Goal: Transaction & Acquisition: Purchase product/service

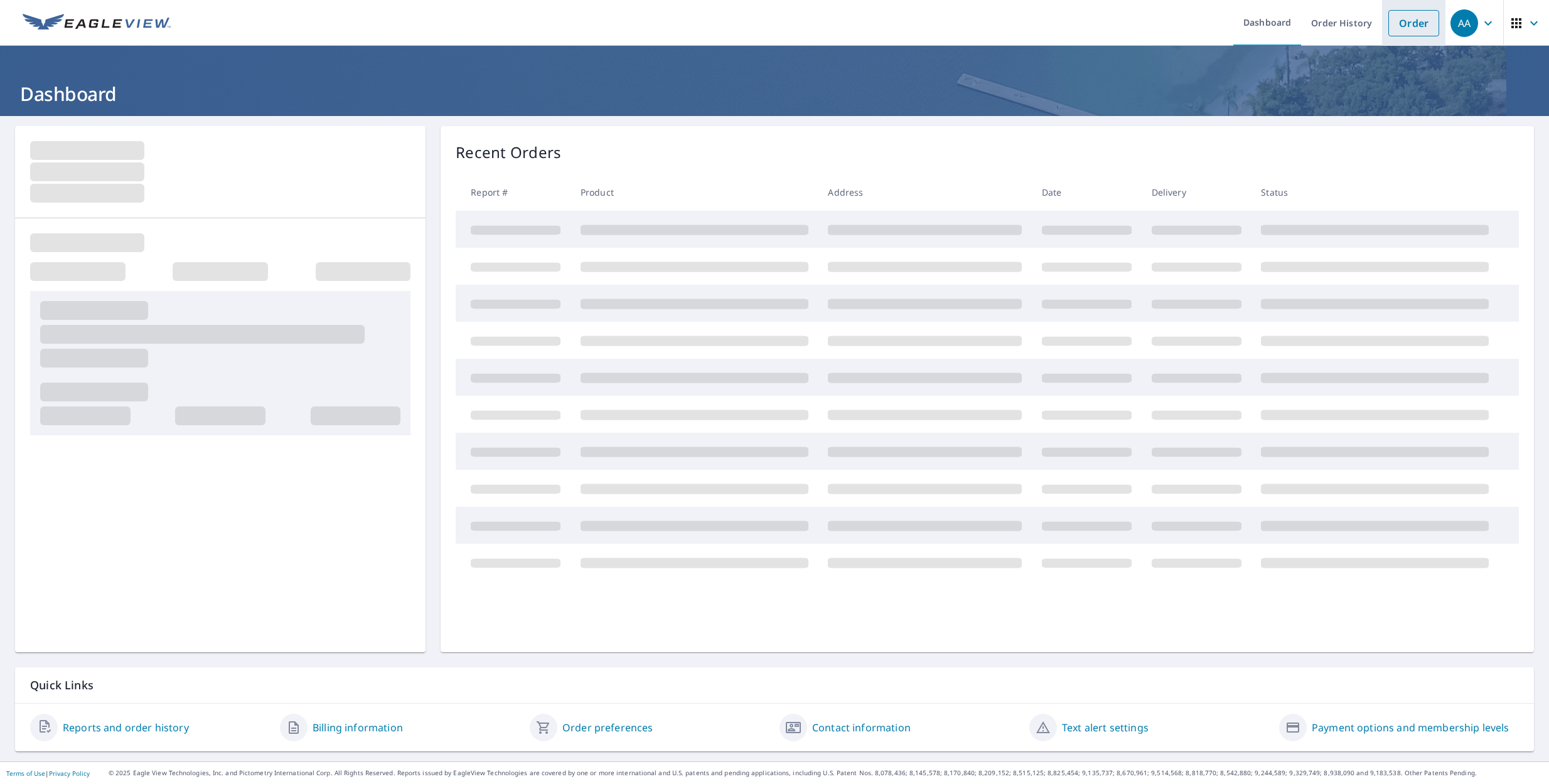
click at [1418, 26] on link "Order" at bounding box center [1414, 23] width 51 height 26
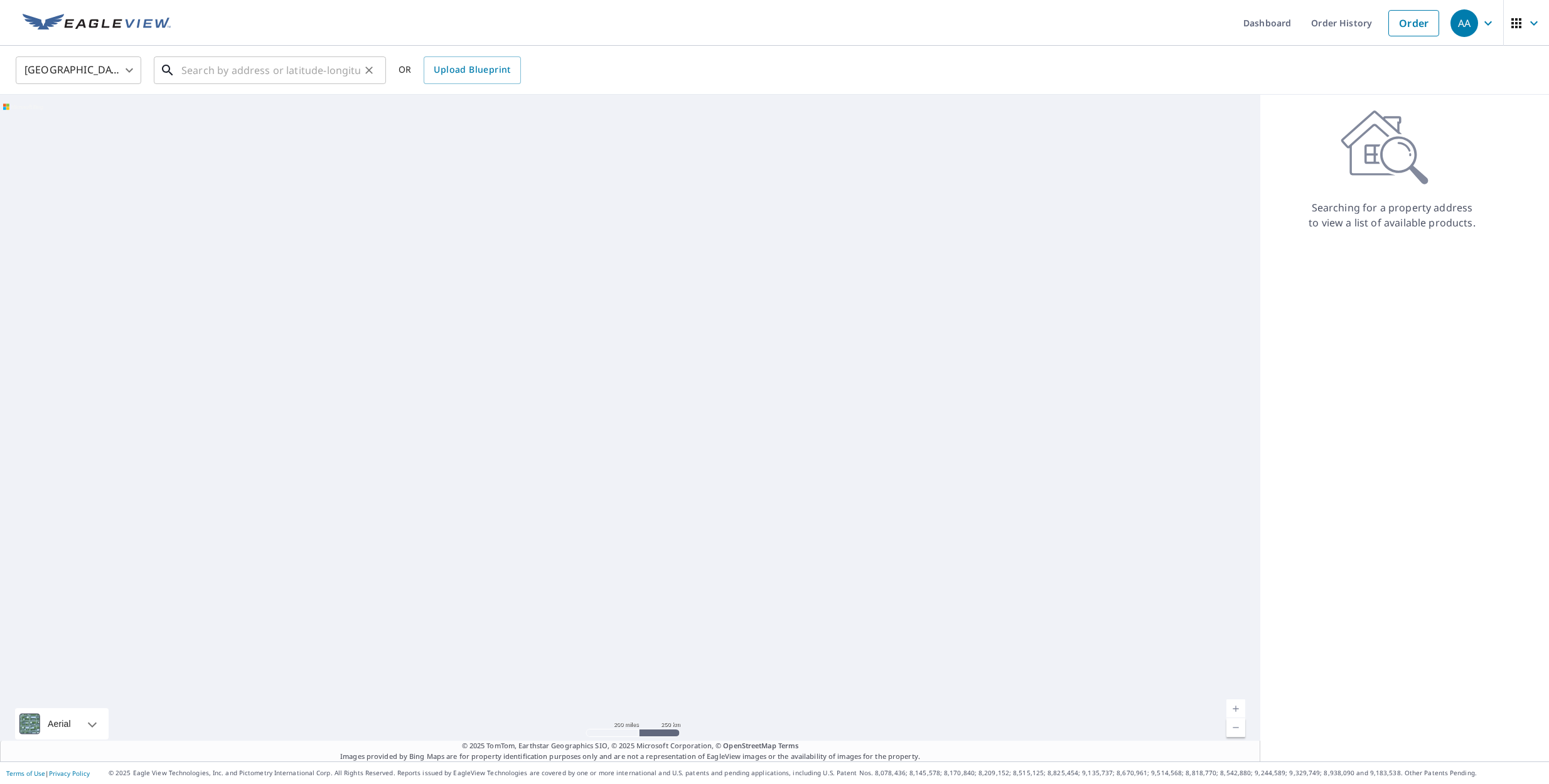
click at [281, 64] on input "text" at bounding box center [270, 70] width 179 height 36
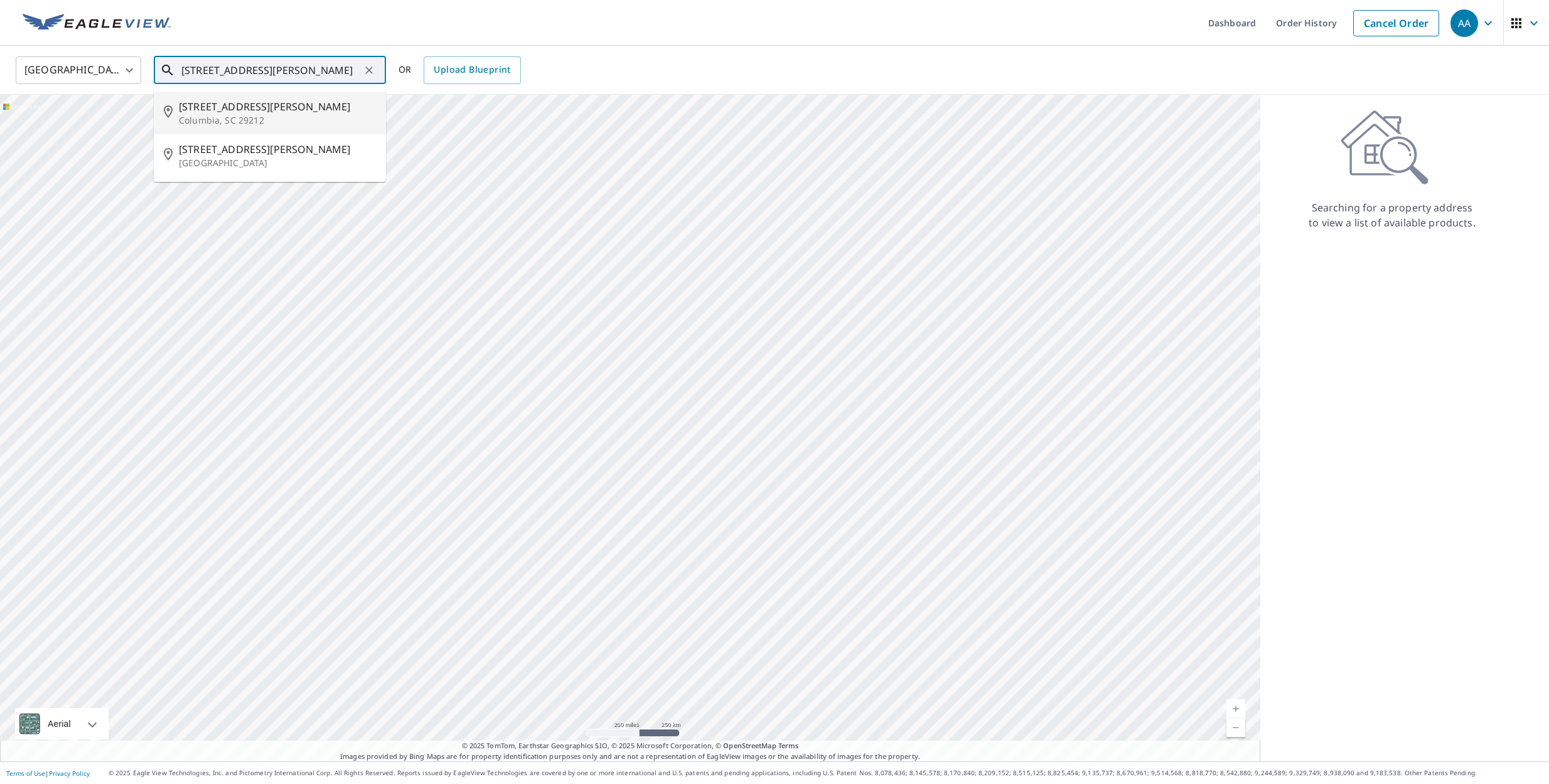
click at [244, 106] on span "[STREET_ADDRESS][PERSON_NAME]" at bounding box center [277, 106] width 197 height 15
type input "[STREET_ADDRESS][PERSON_NAME]"
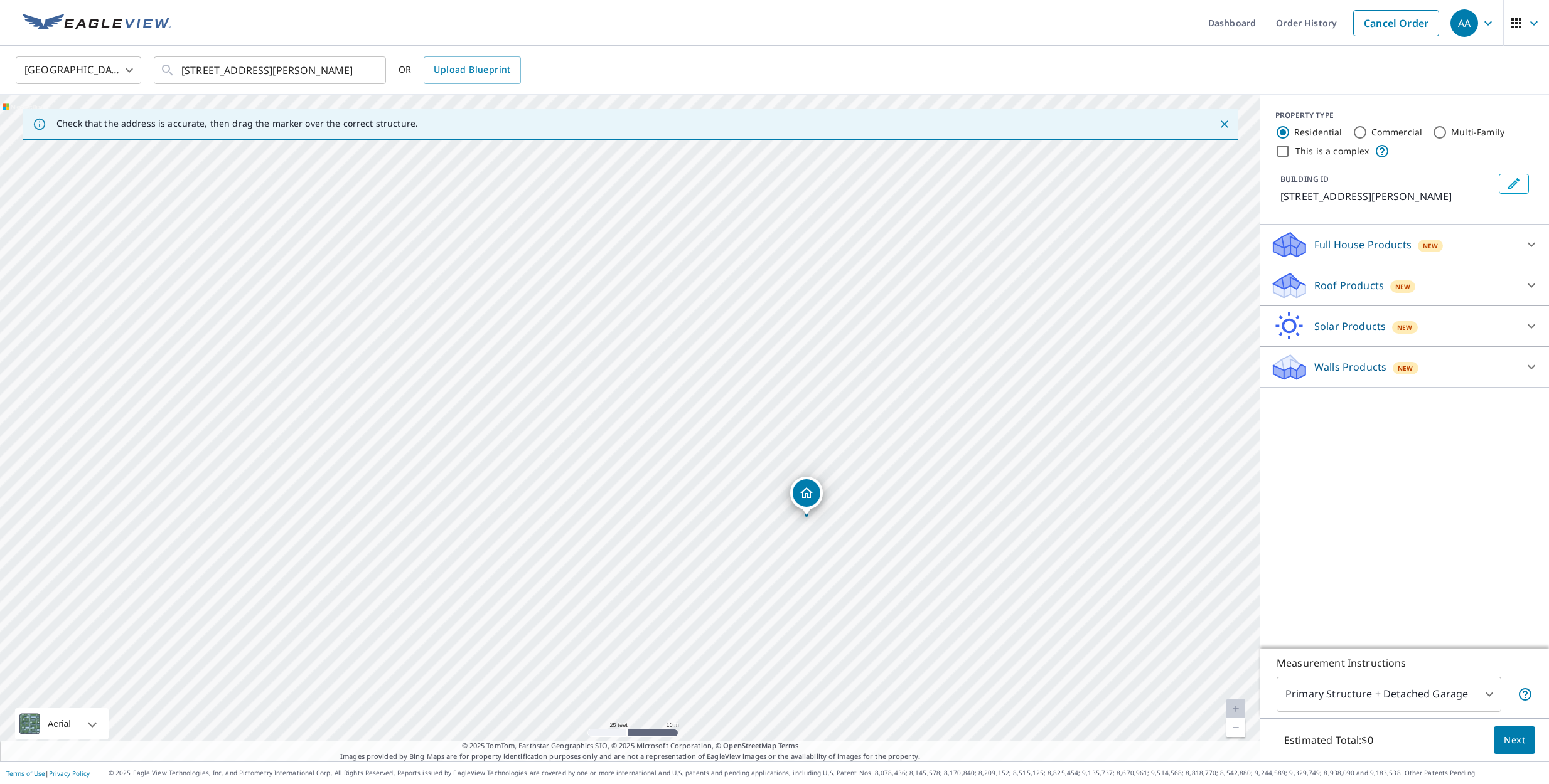
click at [1528, 288] on icon at bounding box center [1531, 285] width 15 height 15
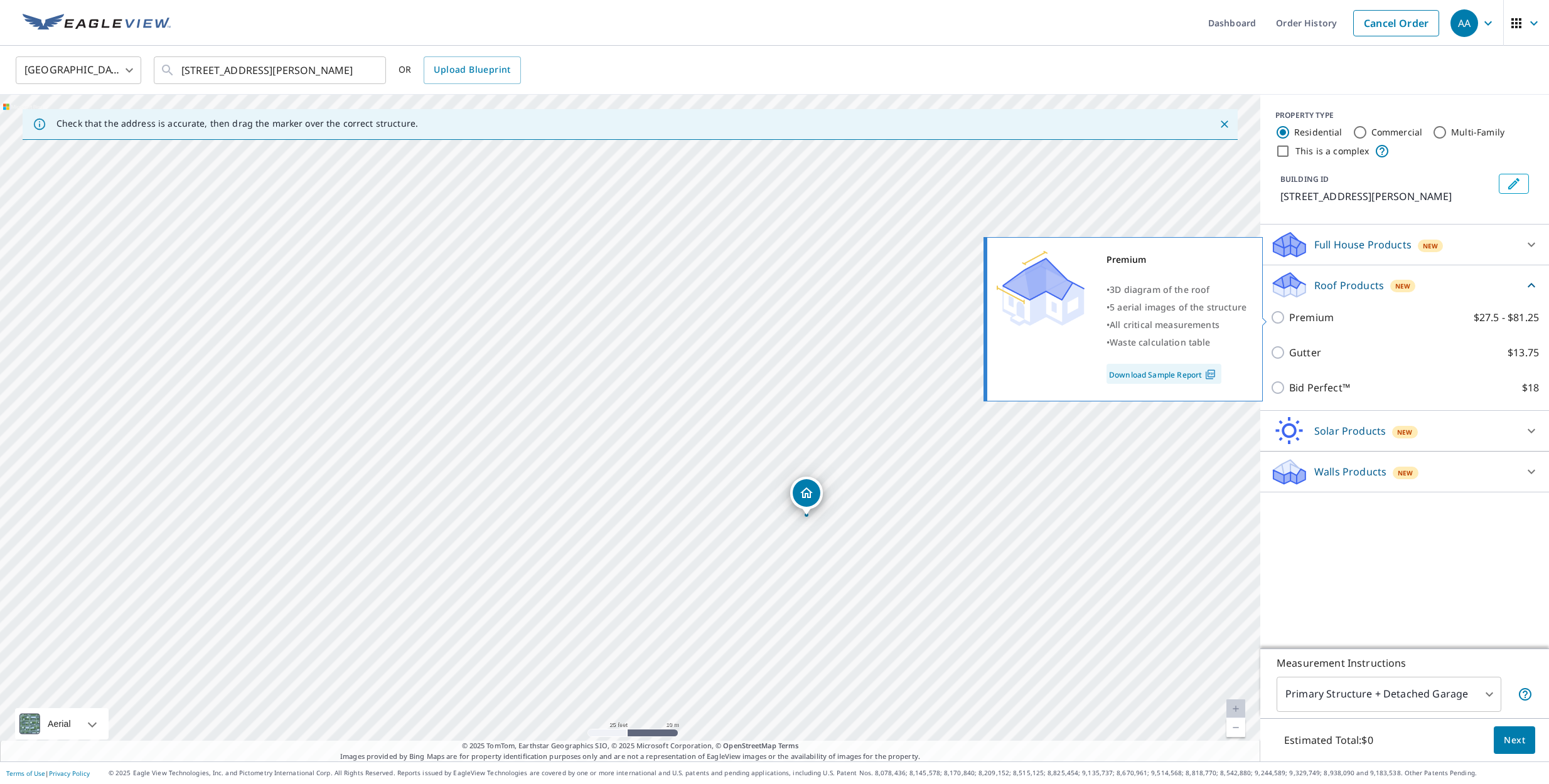
click at [1313, 319] on p "Premium" at bounding box center [1311, 317] width 44 height 15
click at [1289, 319] on input "Premium $27.5 - $81.25" at bounding box center [1280, 317] width 19 height 15
checkbox input "true"
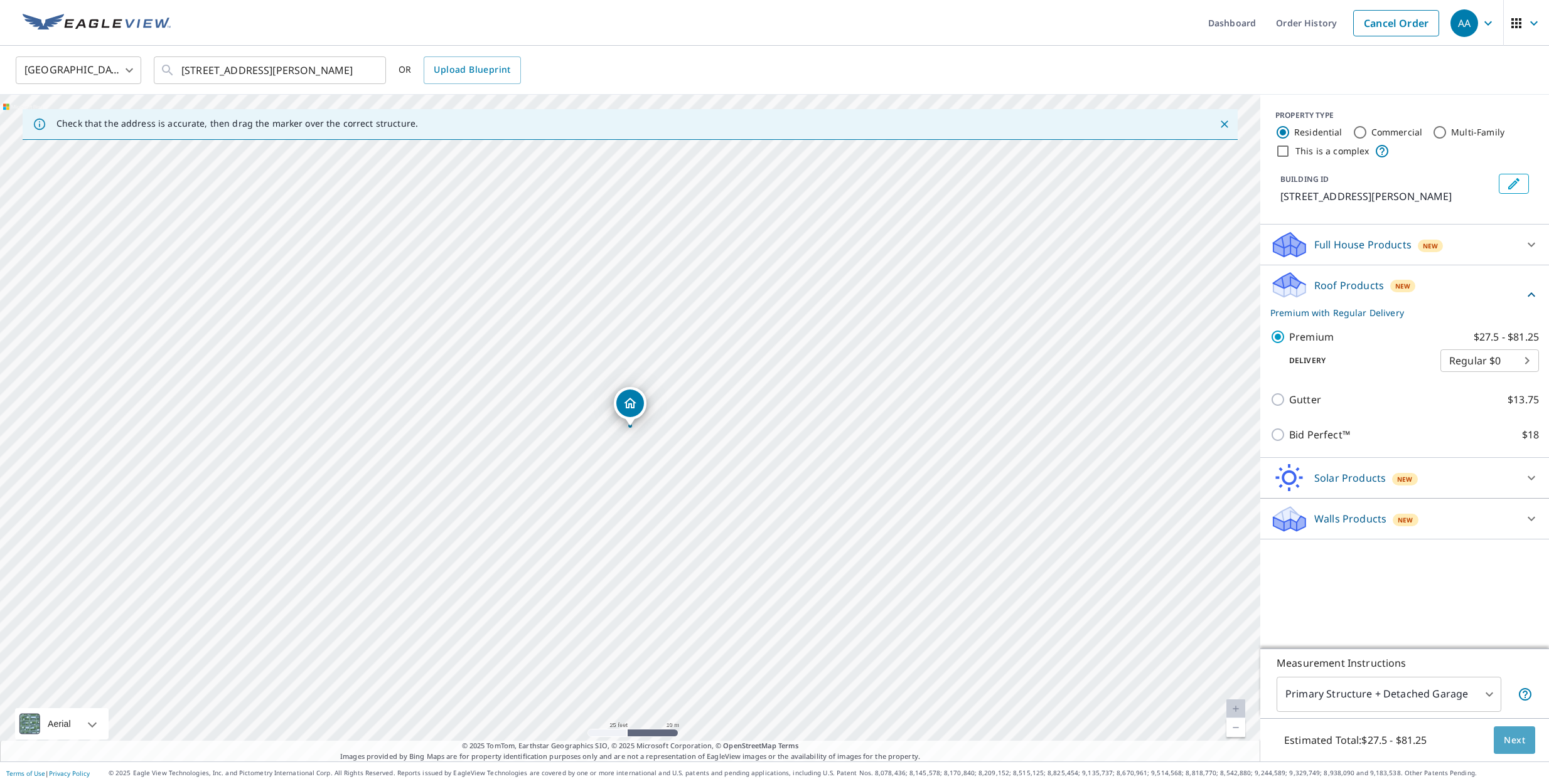
click at [1526, 734] on button "Next" at bounding box center [1515, 741] width 42 height 29
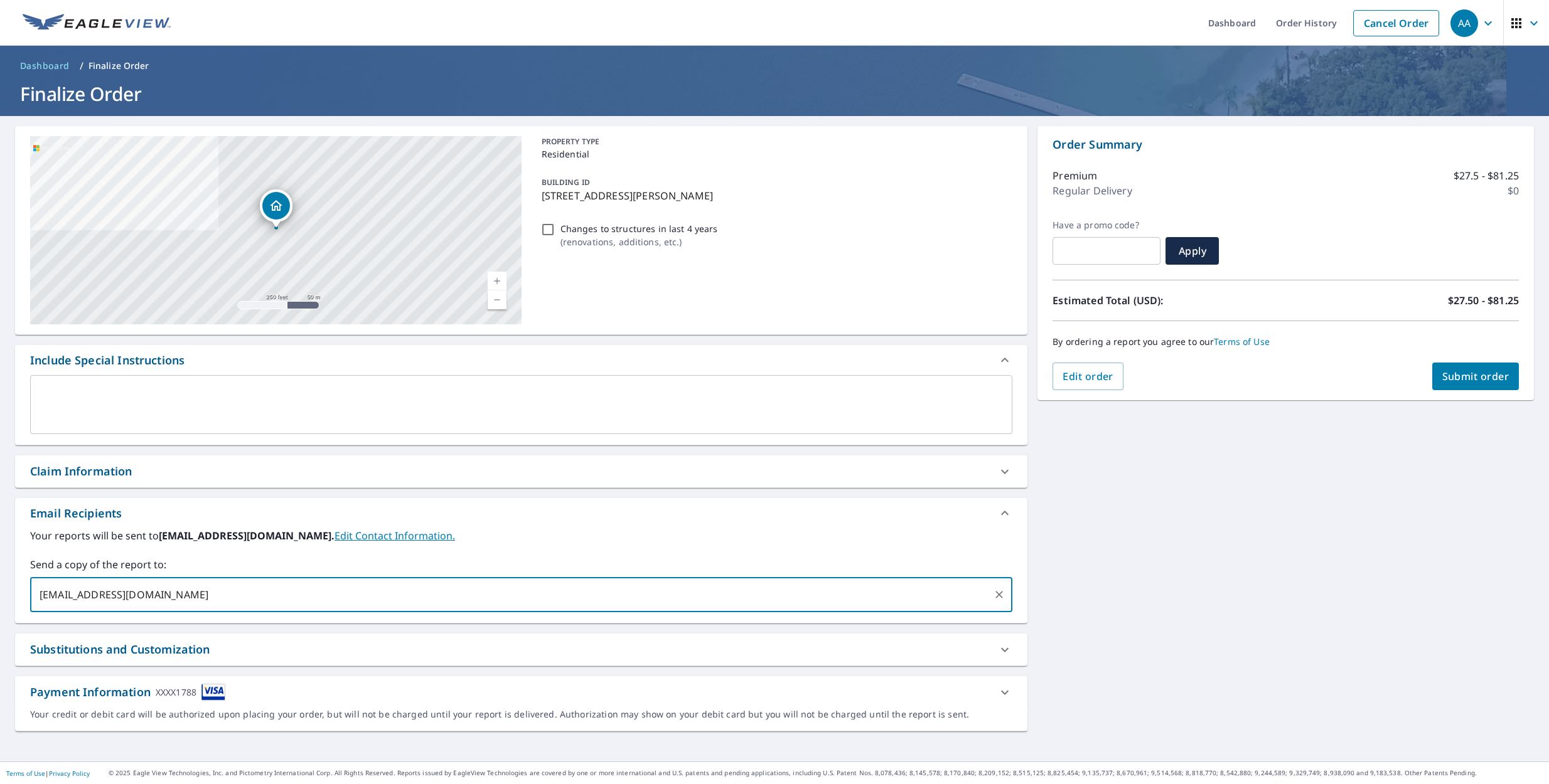
type input "[EMAIL_ADDRESS][DOMAIN_NAME]"
click at [1486, 372] on span "Submit order" at bounding box center [1475, 377] width 67 height 14
